Goal: Task Accomplishment & Management: Manage account settings

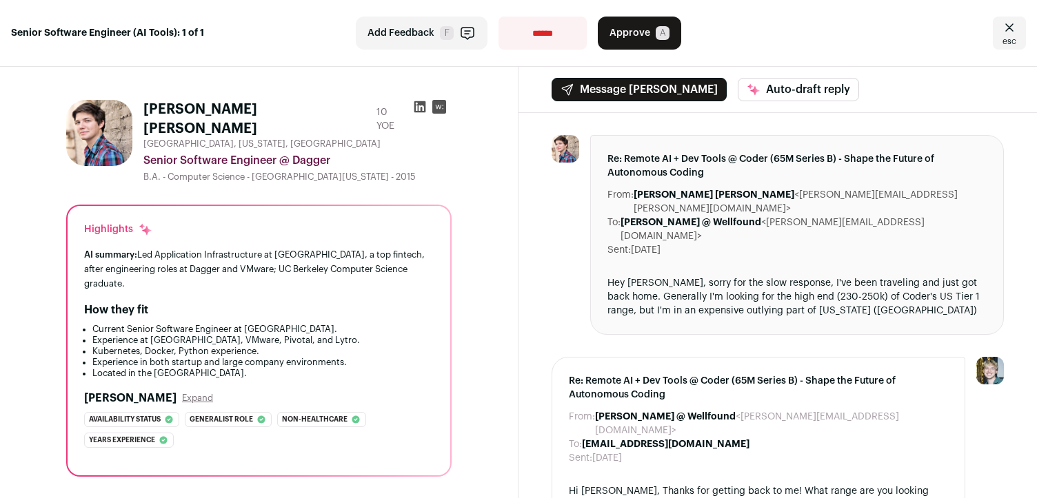
click at [292, 302] on div "How they fit Current Senior Software Engineer at [GEOGRAPHIC_DATA]. Experience …" at bounding box center [259, 340] width 350 height 77
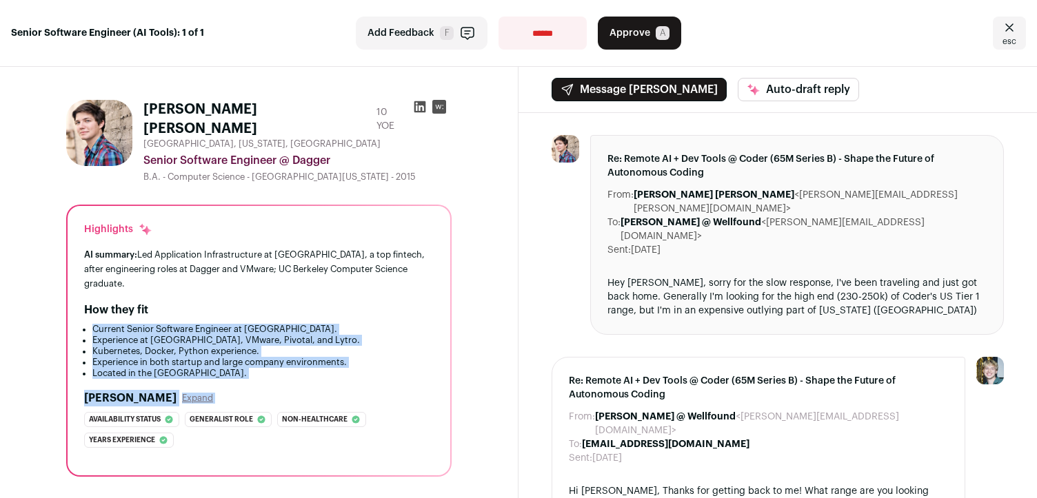
drag, startPoint x: 292, startPoint y: 287, endPoint x: 316, endPoint y: 358, distance: 74.6
click at [317, 358] on div "Highlights AI summary: Led Application Infrastructure at [GEOGRAPHIC_DATA], a t…" at bounding box center [259, 341] width 383 height 270
click at [239, 324] on li "Current Senior Software Engineer at [GEOGRAPHIC_DATA]." at bounding box center [262, 329] width 341 height 11
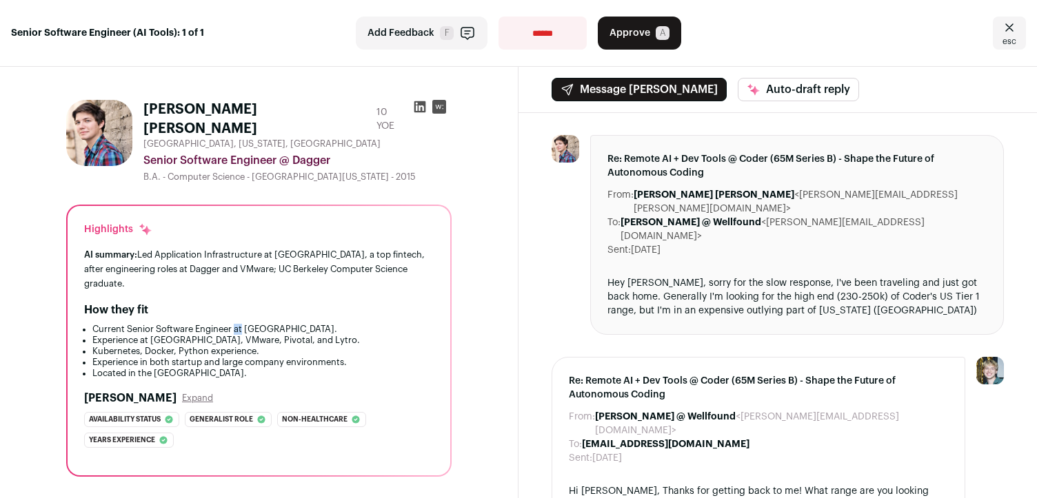
click at [239, 324] on li "Current Senior Software Engineer at [GEOGRAPHIC_DATA]." at bounding box center [262, 329] width 341 height 11
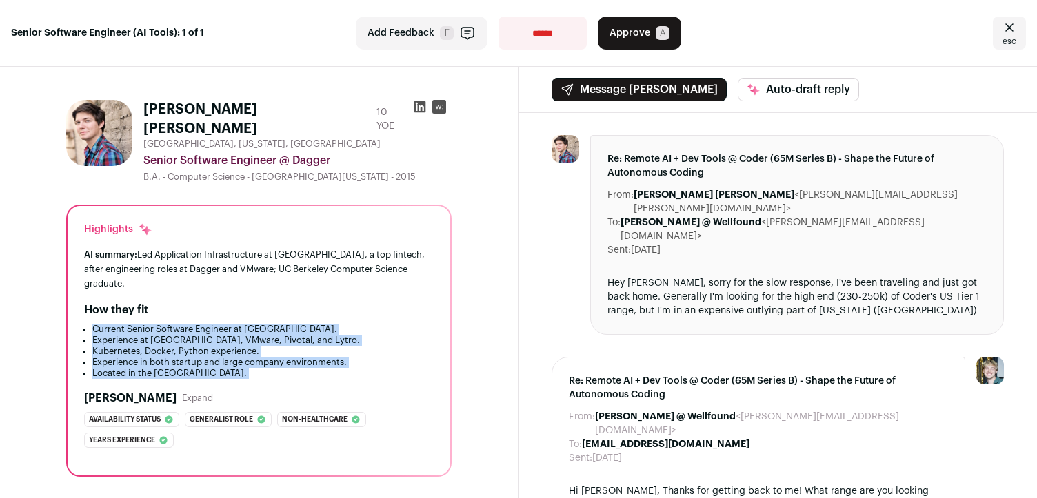
drag, startPoint x: 239, startPoint y: 299, endPoint x: 288, endPoint y: 343, distance: 66.4
click at [288, 343] on ul "Current Senior Software Engineer at [GEOGRAPHIC_DATA]. Experience at [GEOGRAPHI…" at bounding box center [259, 351] width 350 height 55
click at [288, 368] on li "Located in the [GEOGRAPHIC_DATA]." at bounding box center [262, 373] width 341 height 11
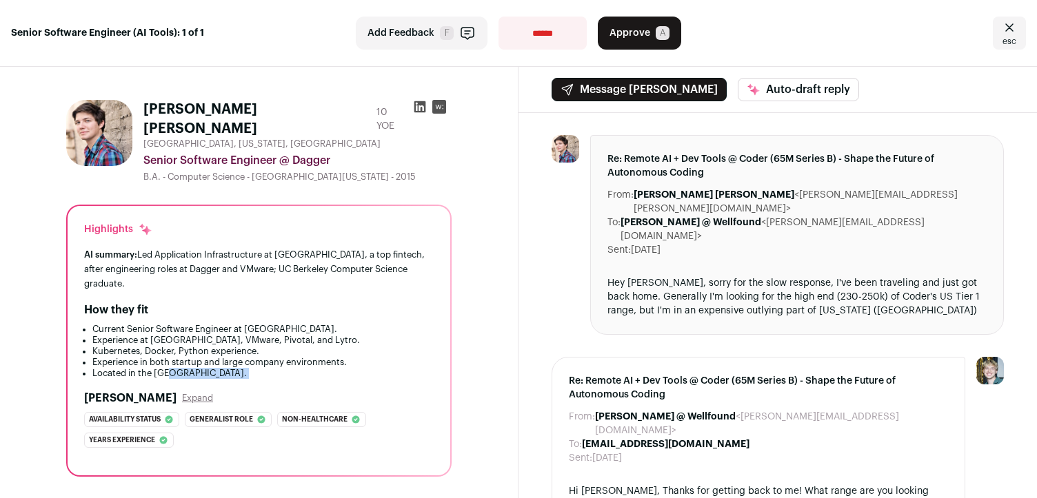
click at [288, 368] on li "Located in the [GEOGRAPHIC_DATA]." at bounding box center [262, 373] width 341 height 11
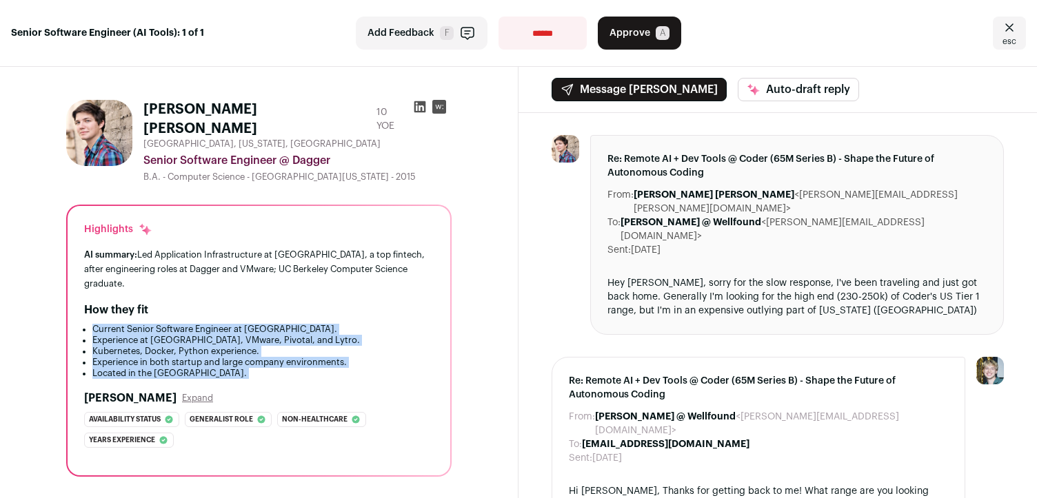
drag, startPoint x: 288, startPoint y: 343, endPoint x: 288, endPoint y: 299, distance: 44.8
click at [288, 324] on ul "Current Senior Software Engineer at [GEOGRAPHIC_DATA]. Experience at [GEOGRAPHI…" at bounding box center [259, 351] width 350 height 55
click at [629, 26] on button "Approve A" at bounding box center [639, 33] width 83 height 33
